Goal: Obtain resource: Download file/media

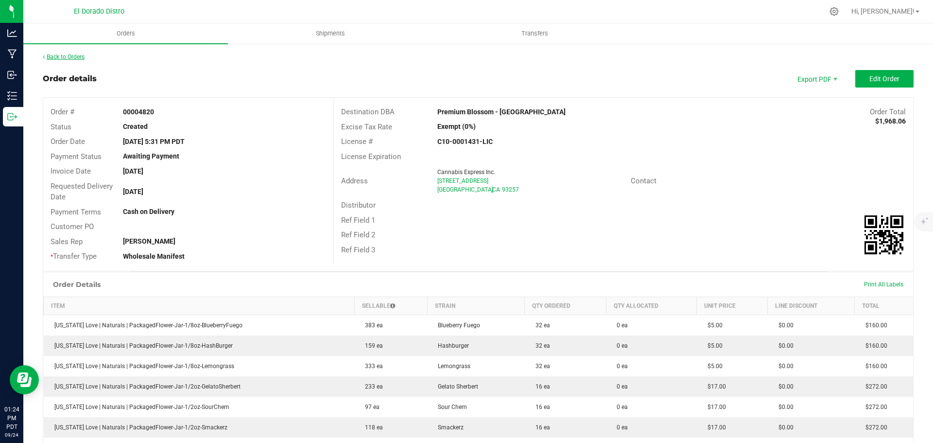
click at [72, 57] on link "Back to Orders" at bounding box center [64, 56] width 42 height 7
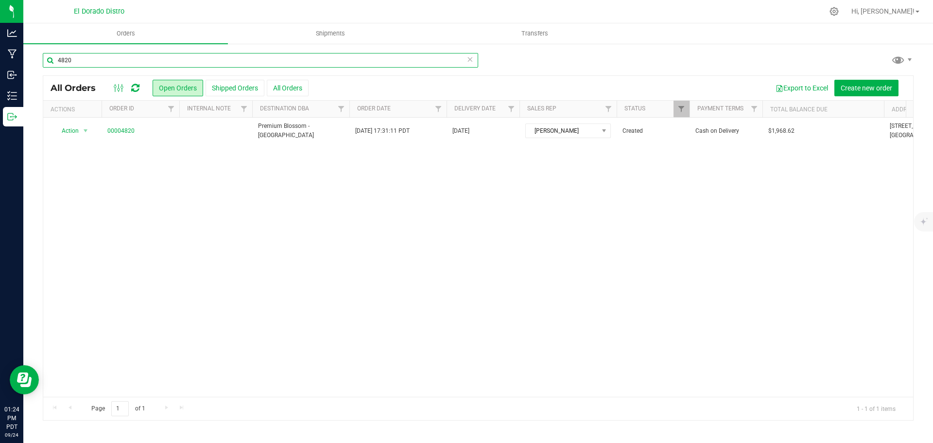
click at [159, 64] on input "4820" at bounding box center [260, 60] width 435 height 15
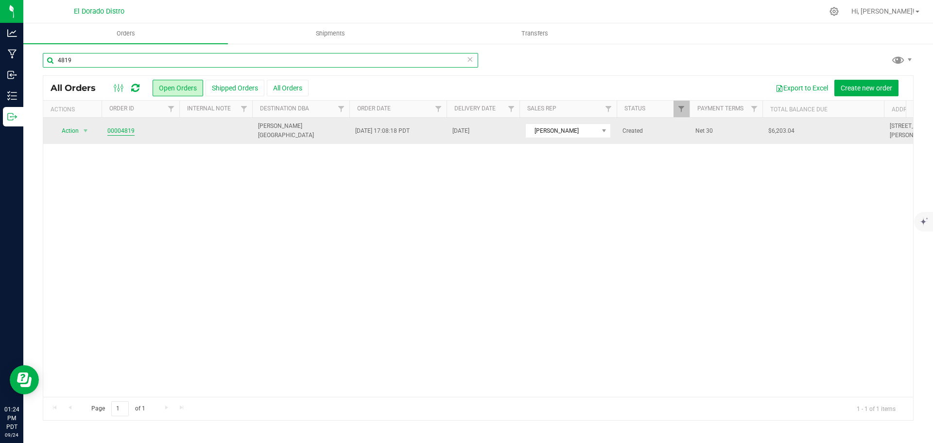
type input "4819"
click at [126, 129] on link "00004819" at bounding box center [120, 130] width 27 height 9
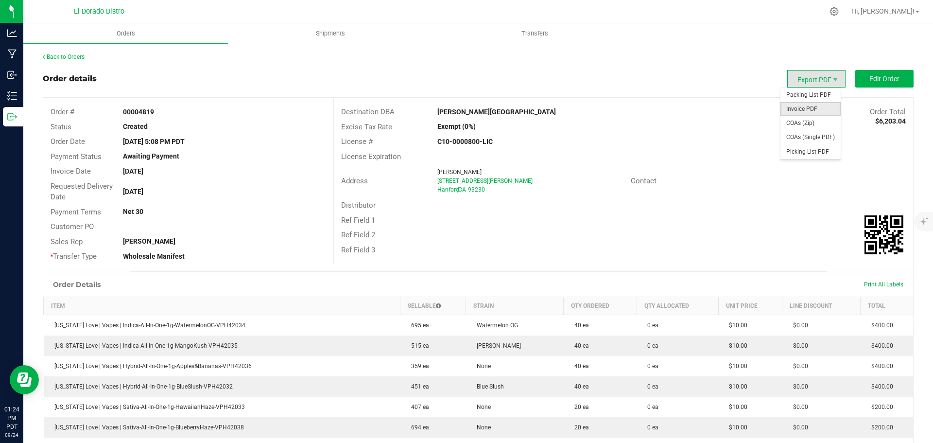
click at [809, 107] on span "Invoice PDF" at bounding box center [810, 109] width 60 height 14
click at [72, 53] on div "Back to Orders" at bounding box center [478, 56] width 870 height 9
click at [71, 58] on link "Back to Orders" at bounding box center [64, 56] width 42 height 7
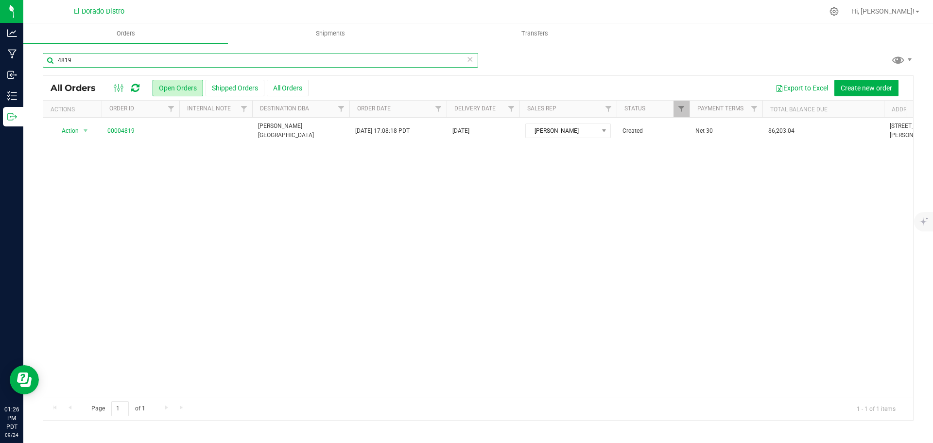
click at [105, 61] on input "4819" at bounding box center [260, 60] width 435 height 15
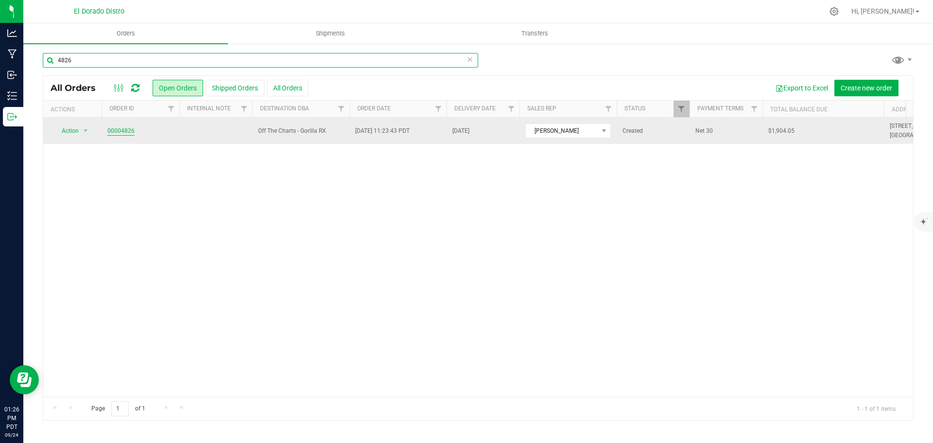
type input "4826"
click at [116, 128] on link "00004826" at bounding box center [120, 130] width 27 height 9
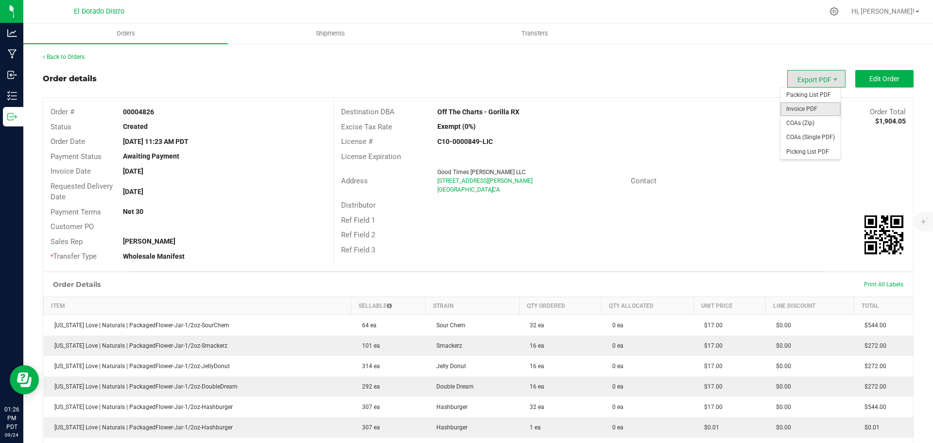
click at [808, 111] on span "Invoice PDF" at bounding box center [810, 109] width 60 height 14
